Goal: Transaction & Acquisition: Purchase product/service

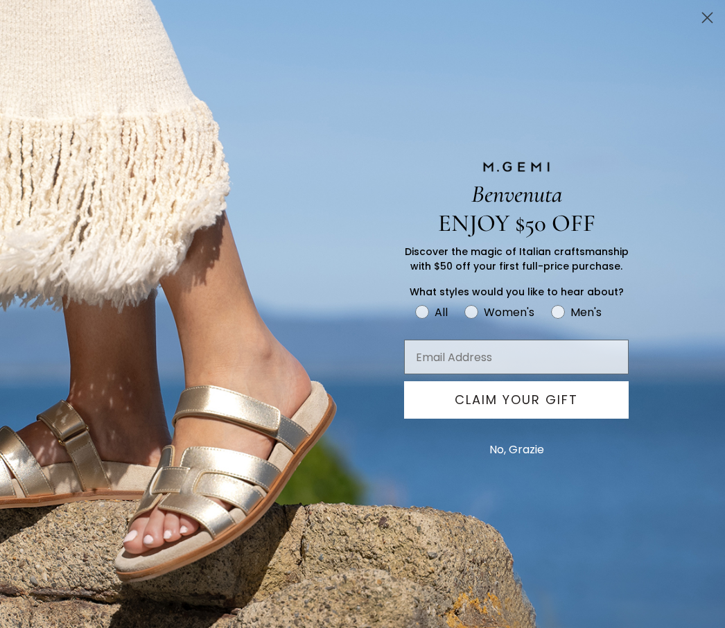
scroll to position [1169, 0]
click at [702, 19] on circle "Close dialog" at bounding box center [707, 17] width 23 height 23
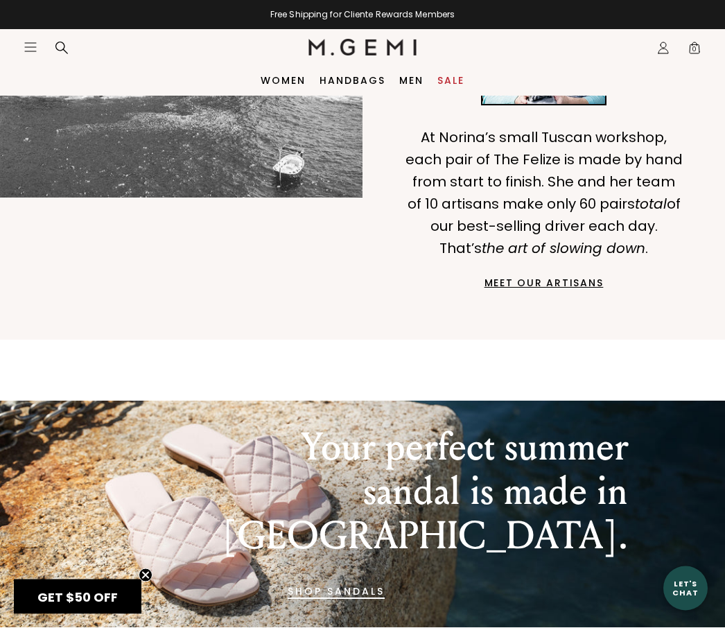
scroll to position [999, 0]
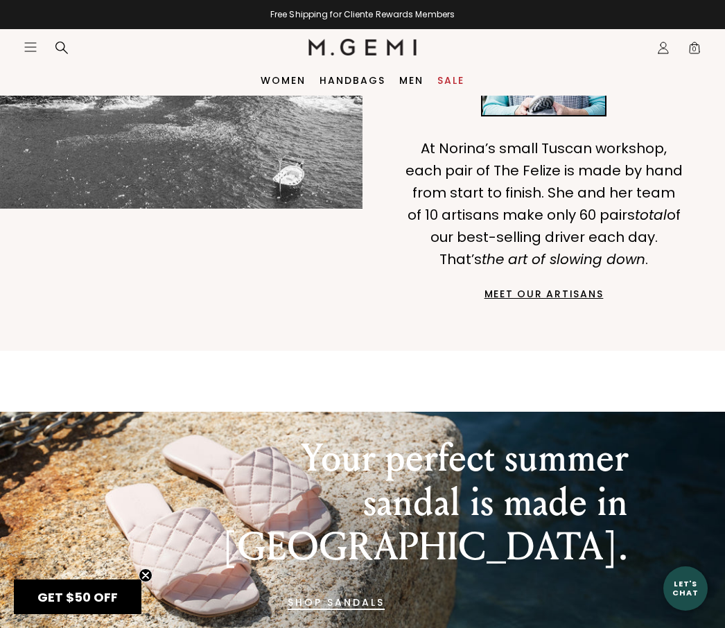
click at [274, 96] on img at bounding box center [181, 16] width 363 height 383
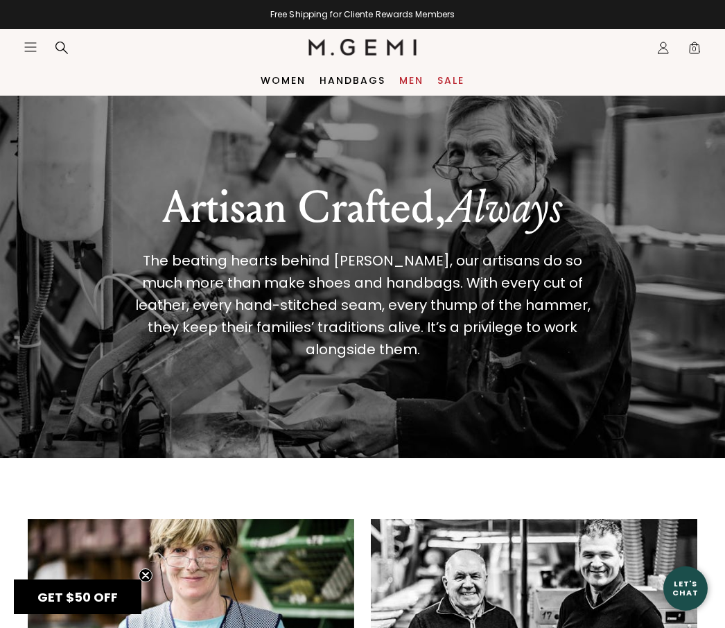
click at [417, 83] on link "Men" at bounding box center [411, 80] width 24 height 11
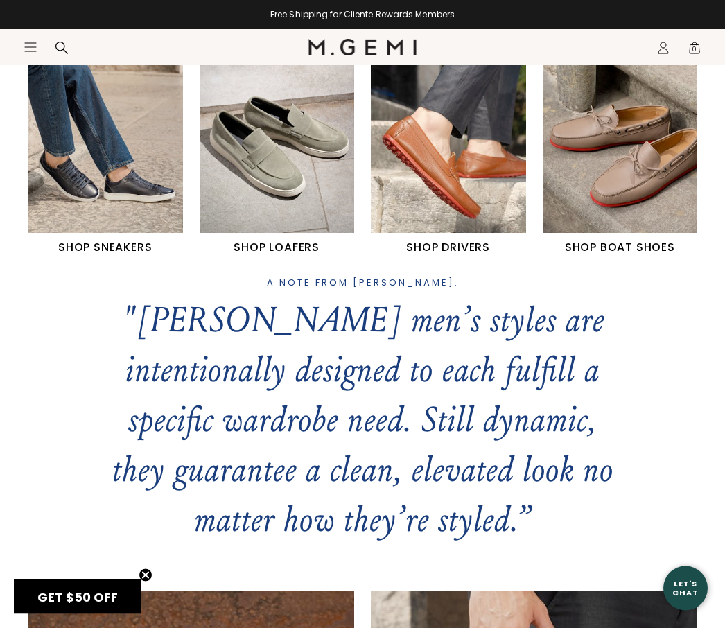
scroll to position [559, 0]
click at [465, 177] on img "3 / 4" at bounding box center [448, 136] width 155 height 193
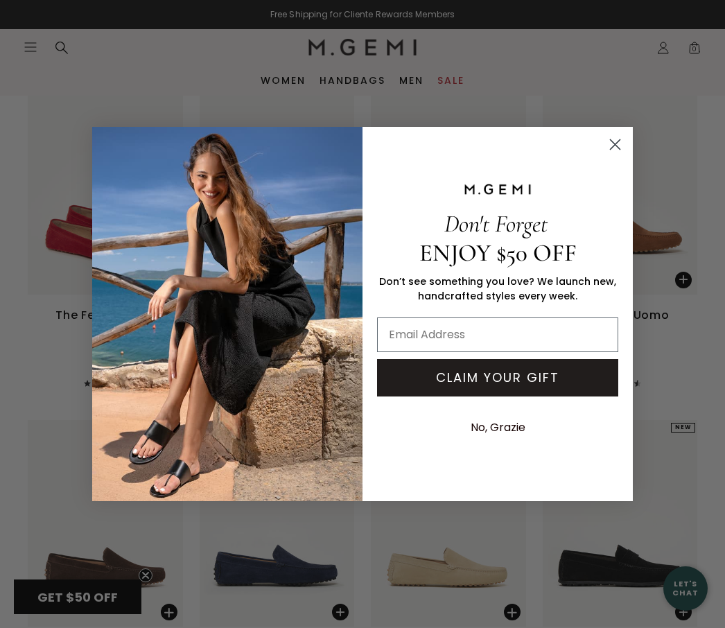
scroll to position [229, 0]
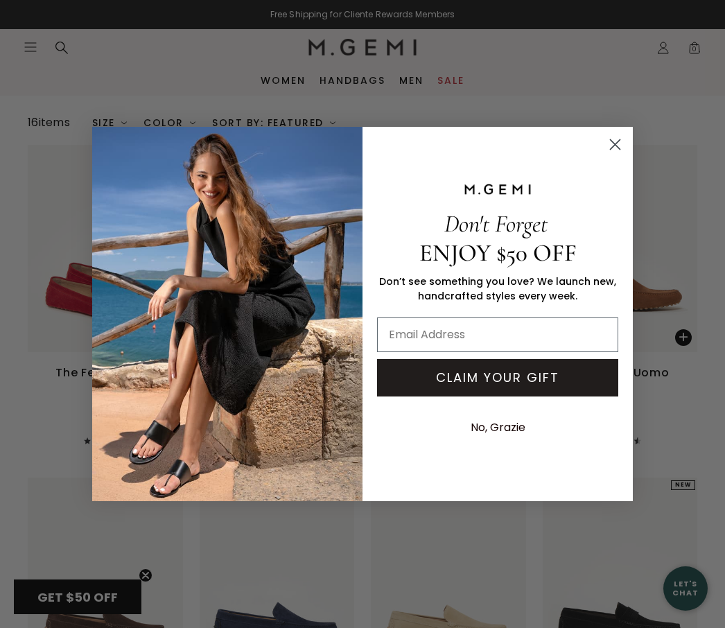
click at [613, 151] on circle "Close dialog" at bounding box center [615, 144] width 23 height 23
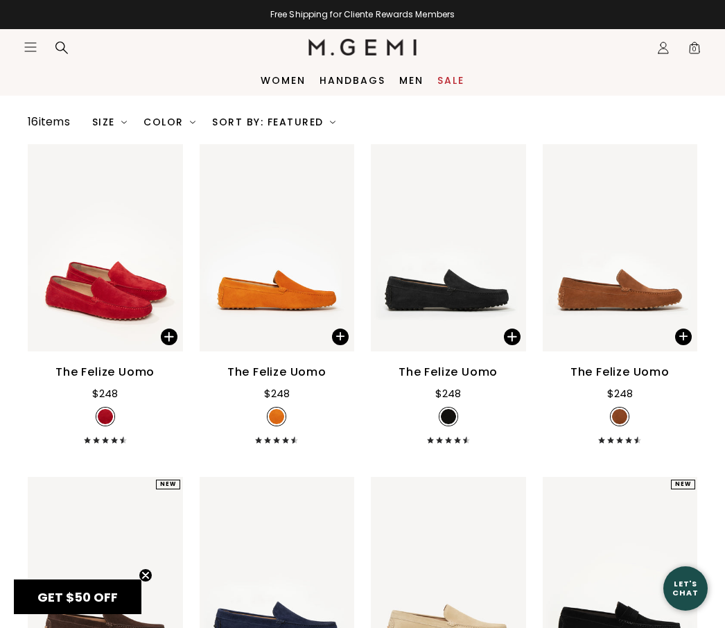
scroll to position [0, 0]
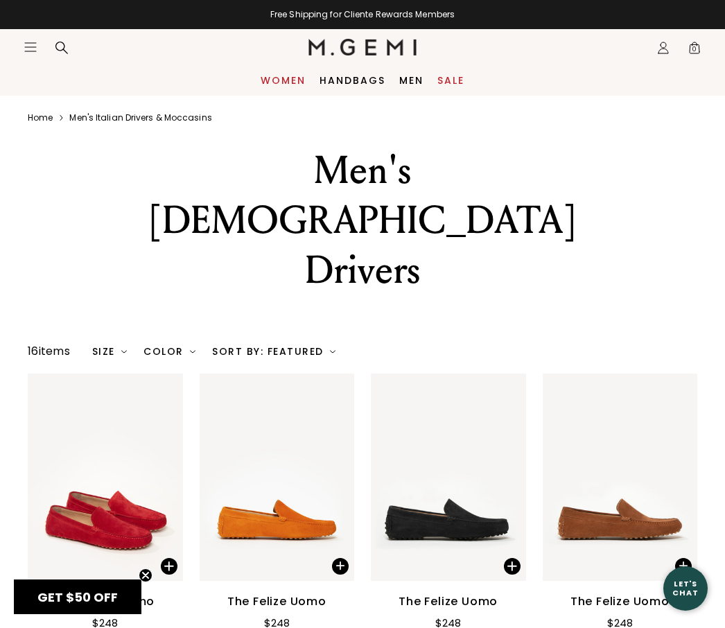
click at [289, 85] on link "Women" at bounding box center [283, 80] width 45 height 11
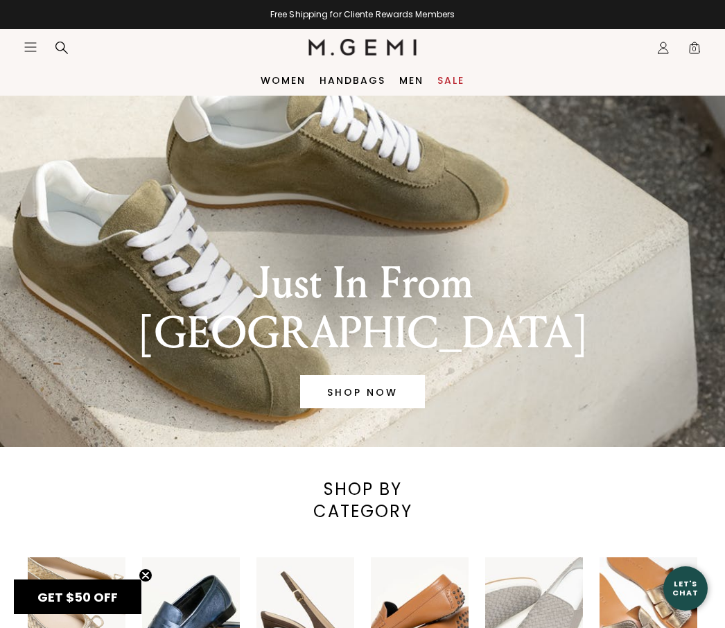
click at [62, 53] on icon at bounding box center [62, 48] width 14 height 14
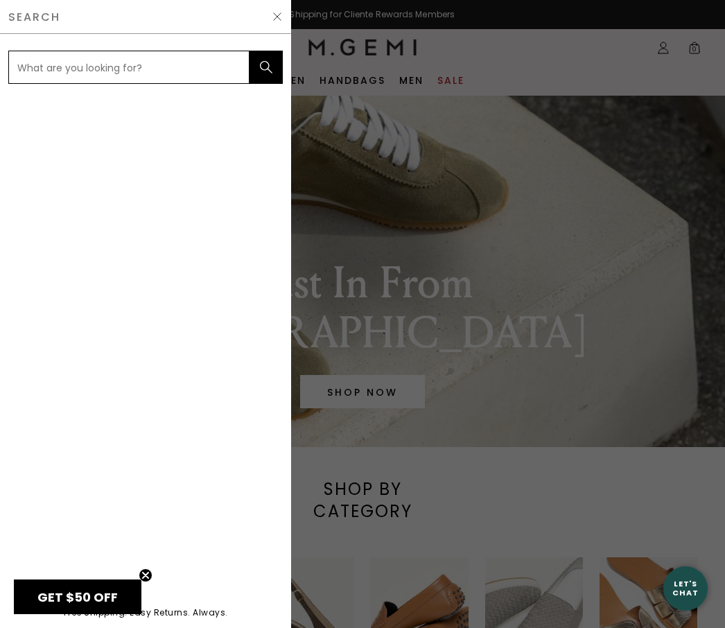
click at [31, 65] on input "text" at bounding box center [128, 67] width 241 height 33
type input "Mule driver"
click at [266, 67] on button "submit" at bounding box center [266, 67] width 33 height 33
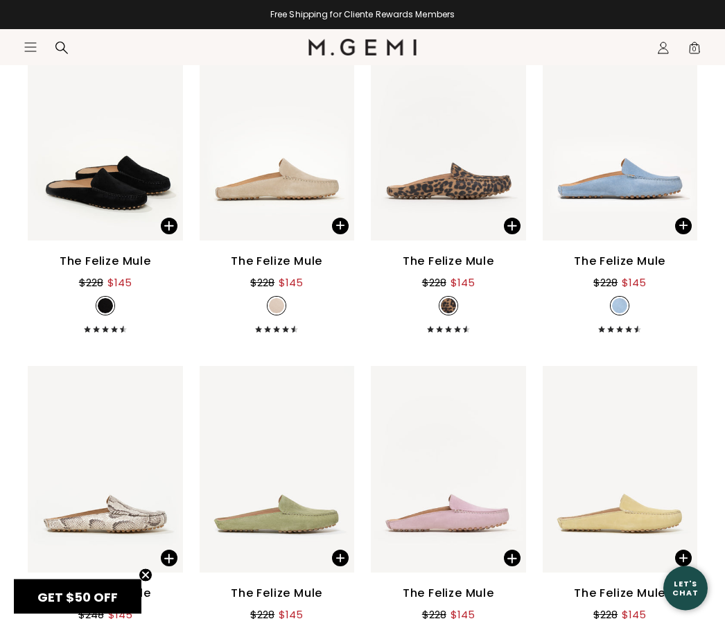
scroll to position [252, 0]
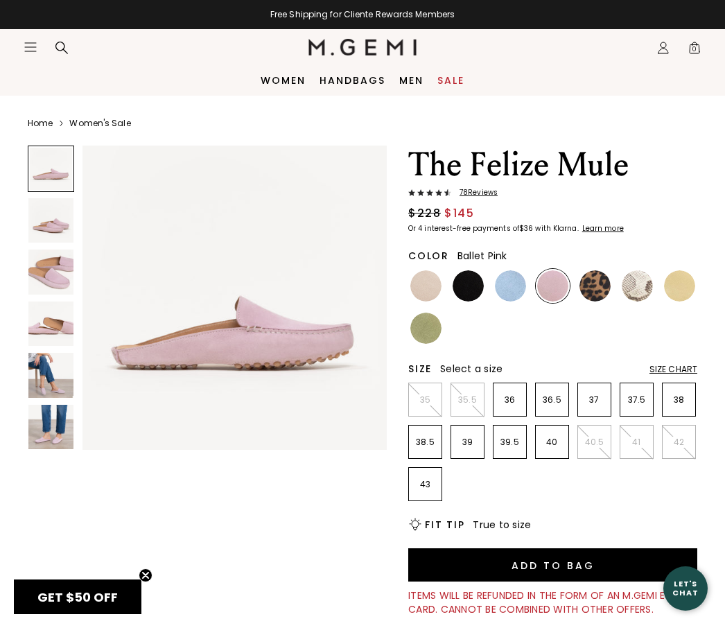
click at [57, 393] on img at bounding box center [50, 375] width 45 height 45
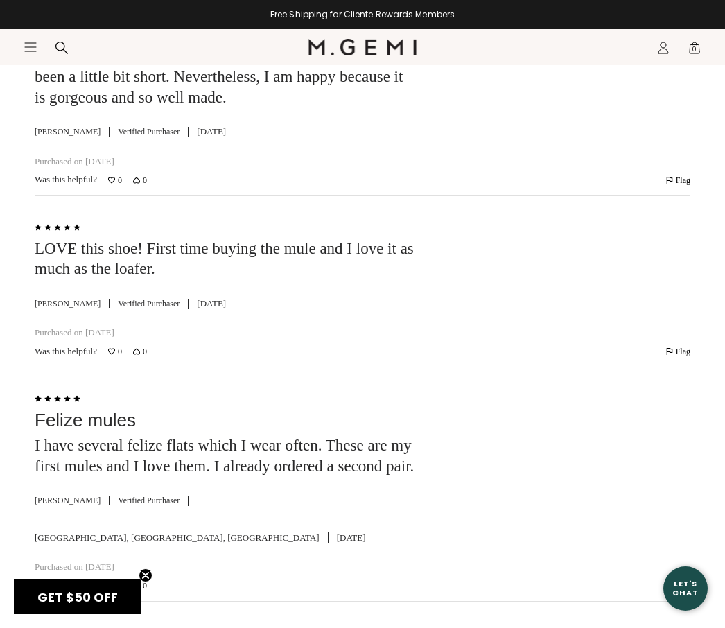
scroll to position [2975, 0]
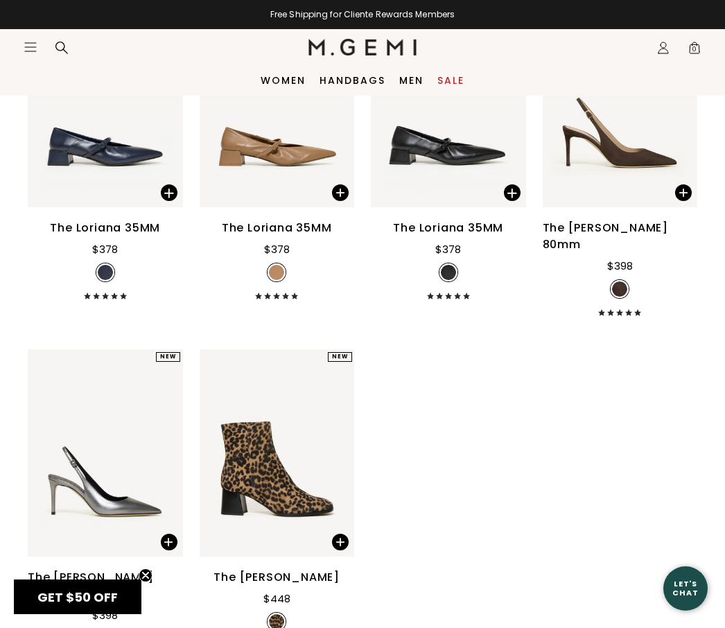
scroll to position [6231, 0]
